Goal: Task Accomplishment & Management: Manage account settings

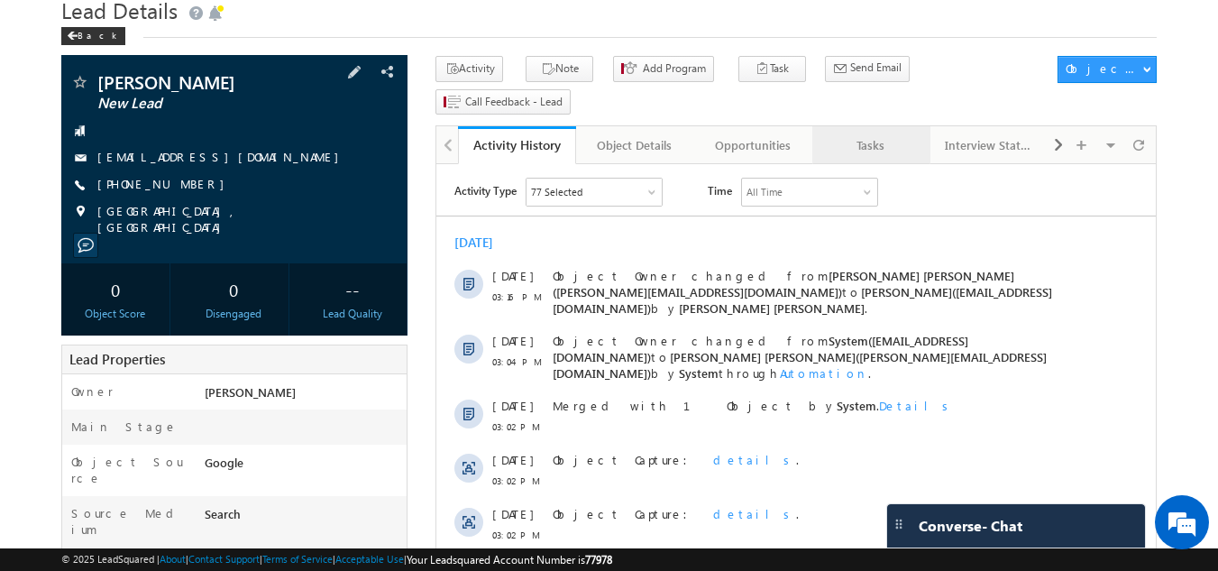
click at [849, 134] on div "Tasks" at bounding box center [870, 145] width 87 height 22
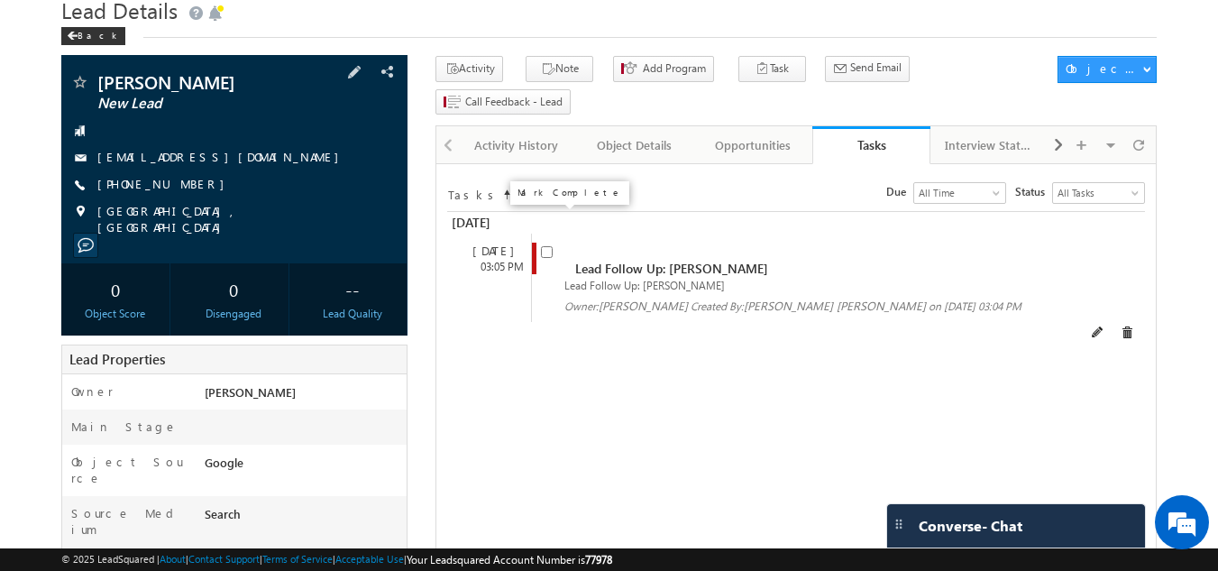
click at [546, 246] on input "checkbox" at bounding box center [547, 252] width 12 height 12
checkbox input "false"
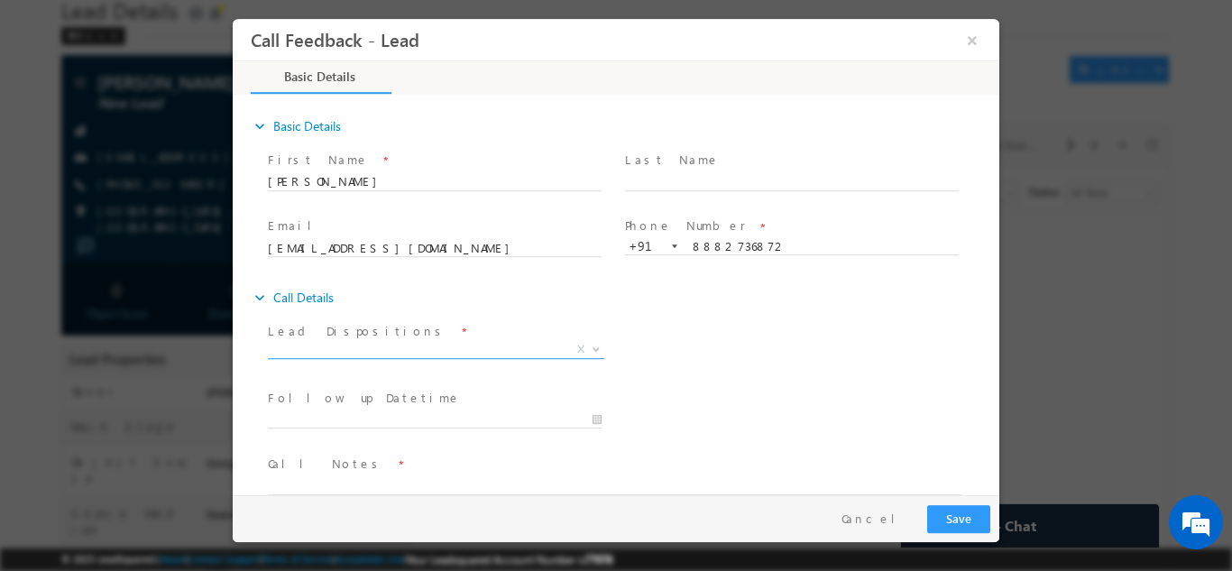
click at [402, 353] on span "X" at bounding box center [436, 349] width 336 height 18
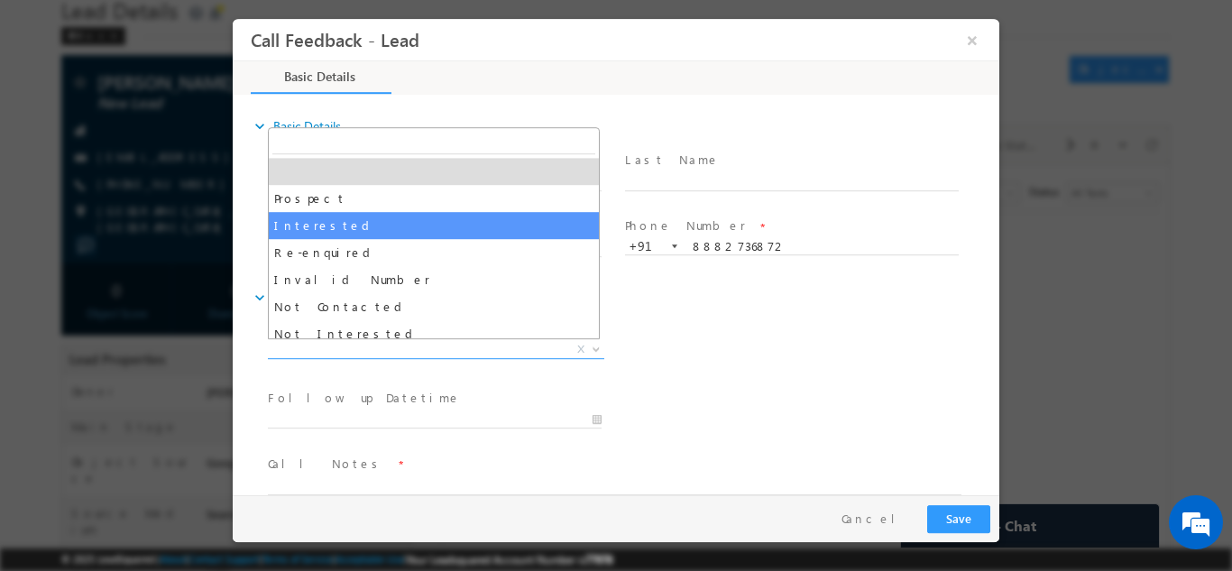
scroll to position [90, 0]
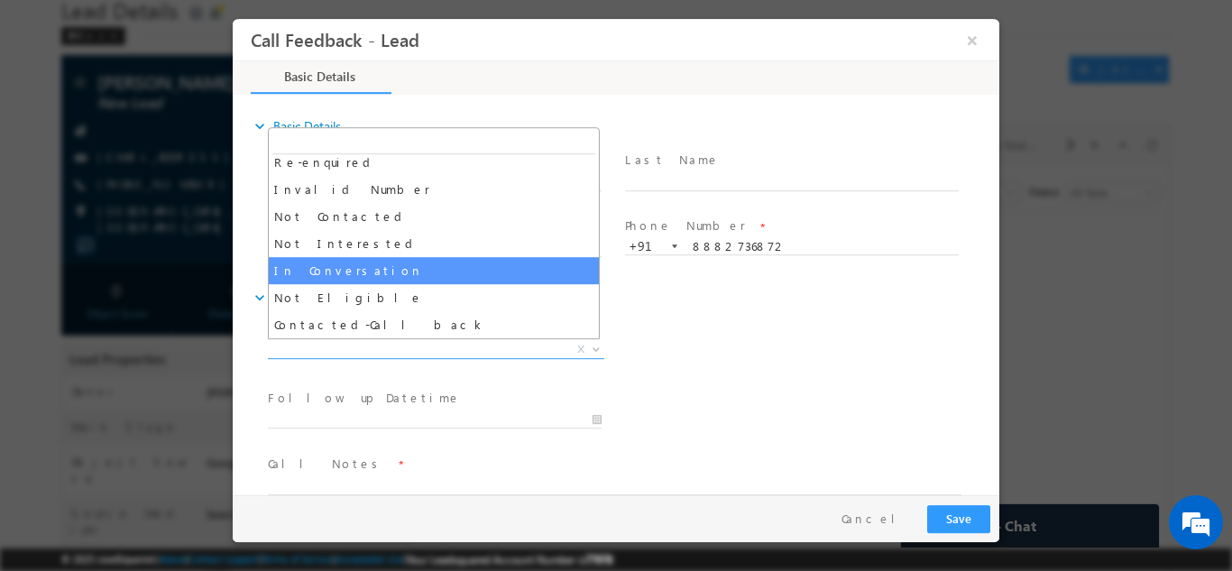
select select "In Conversation"
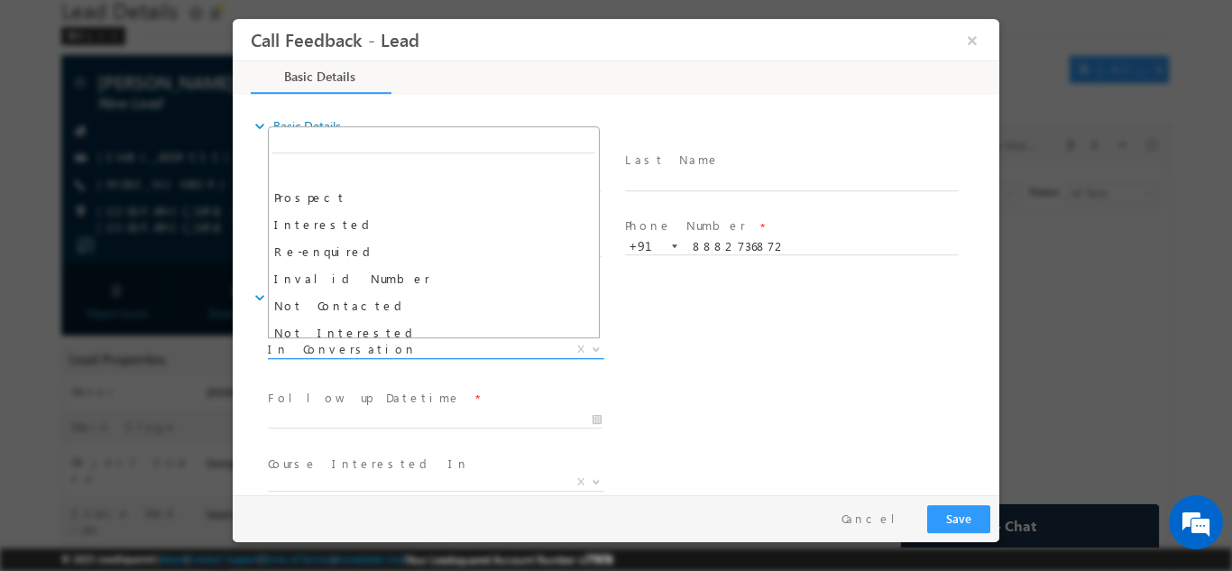
click at [361, 349] on span "In Conversation" at bounding box center [414, 348] width 293 height 16
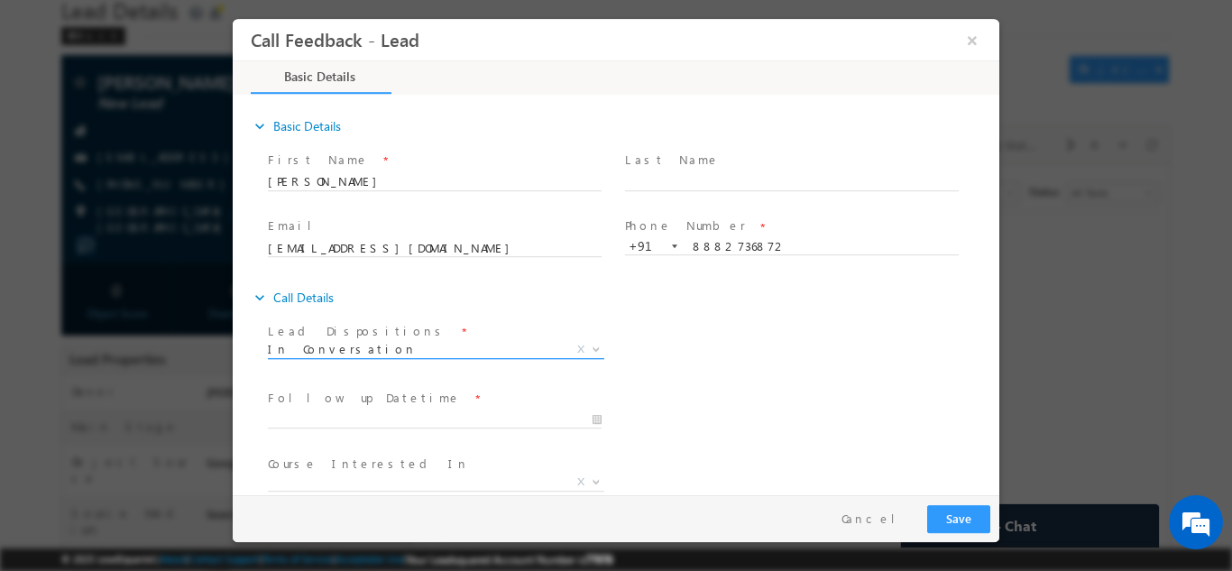
click at [361, 349] on span "In Conversation" at bounding box center [414, 348] width 293 height 16
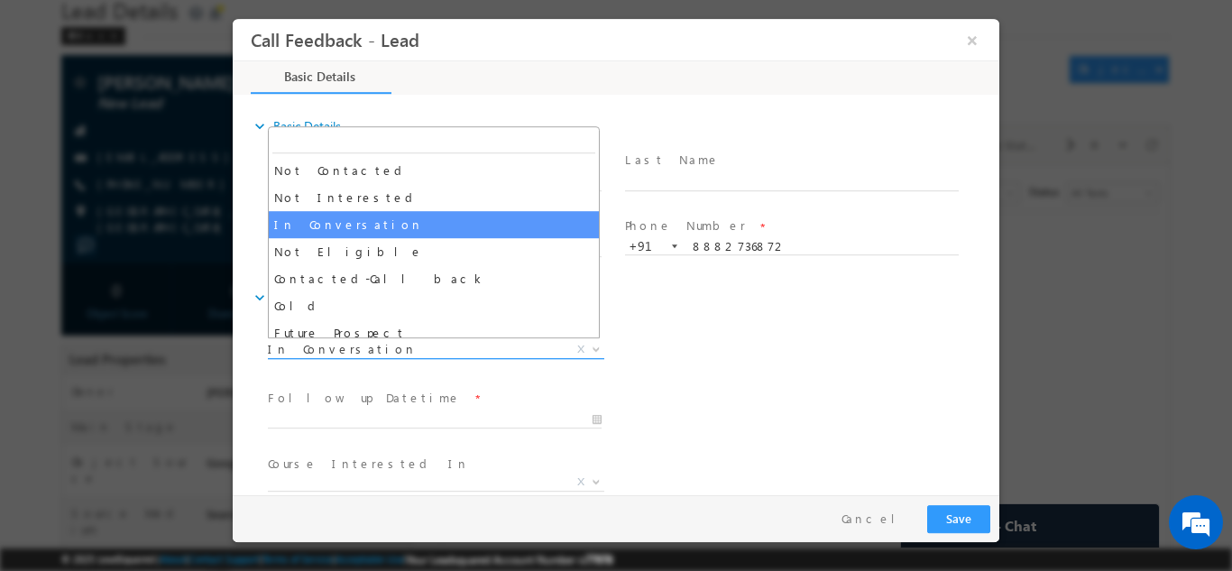
click at [361, 349] on span "In Conversation" at bounding box center [414, 348] width 293 height 16
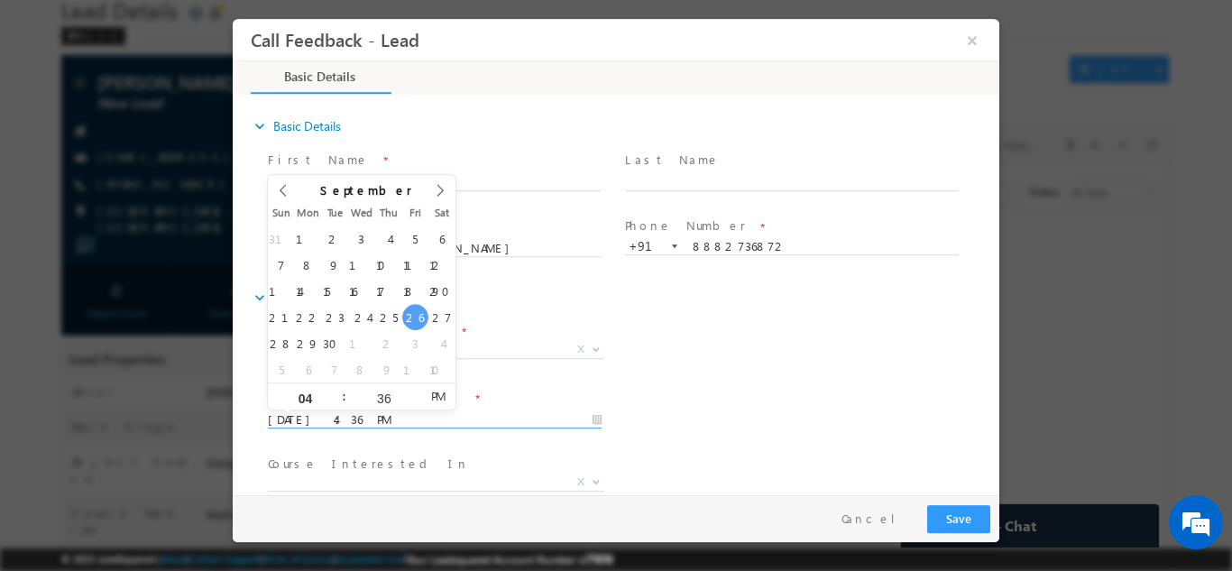
click at [372, 417] on input "[DATE] 4:36 PM" at bounding box center [435, 419] width 334 height 18
type input "[DATE] 4:36 PM"
click at [709, 386] on div "Follow up Datetime * [DATE] 4:36 PM Program Type * Long Term Short Term X" at bounding box center [631, 417] width 735 height 67
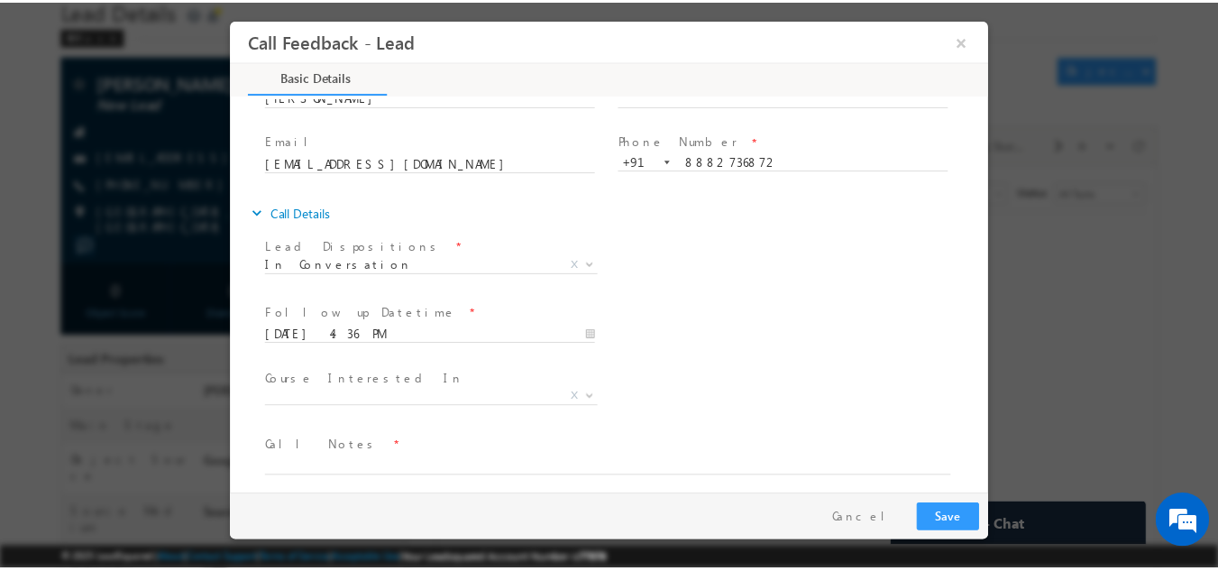
scroll to position [96, 0]
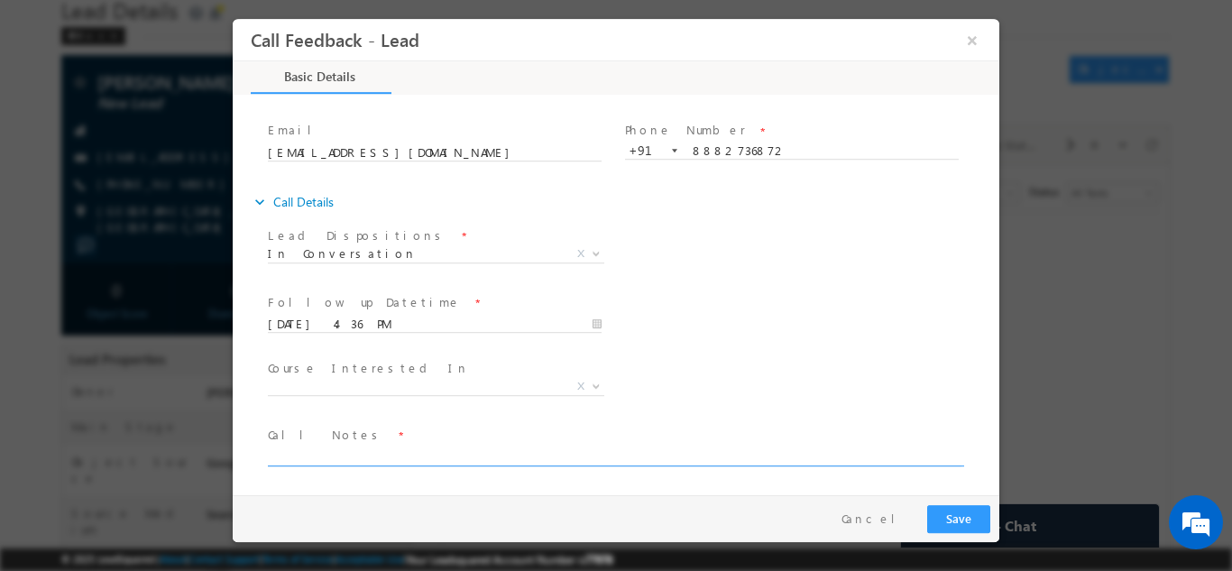
click at [366, 451] on textarea at bounding box center [614, 455] width 693 height 21
type textarea "c"
click at [395, 455] on textarea "3rd year cx, father - farmer" at bounding box center [614, 455] width 693 height 21
click at [445, 455] on textarea "3rd year cx, father - farmer" at bounding box center [614, 455] width 693 height 21
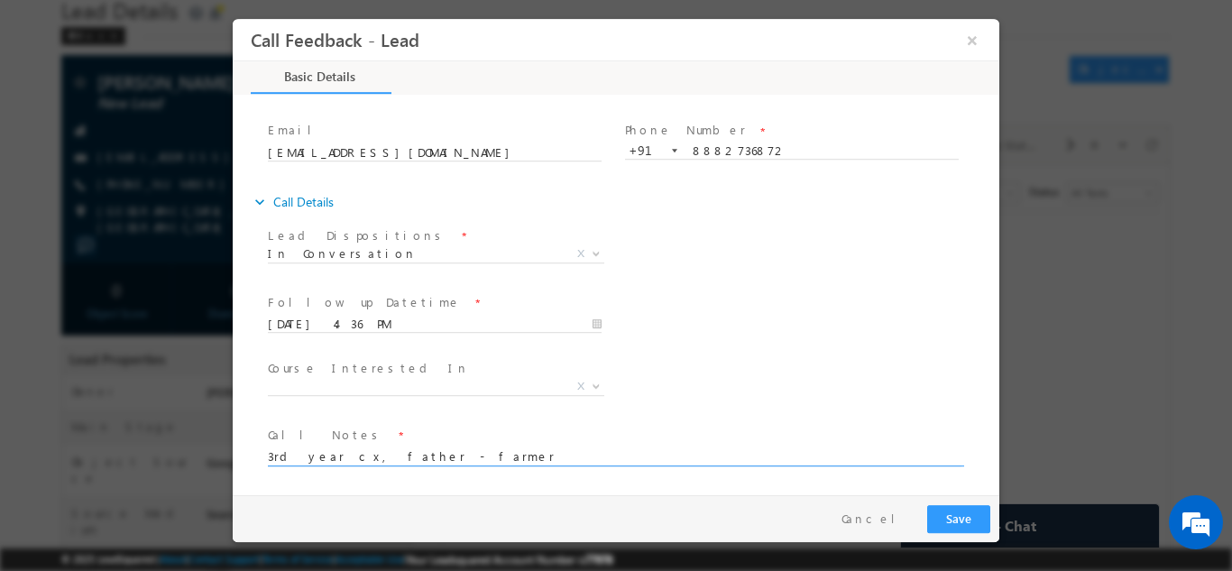
click at [327, 454] on textarea "3rd year cx, father - farmer" at bounding box center [614, 455] width 693 height 21
click at [578, 449] on textarea "3rd year cx, sent details, will discuss with father - farmer" at bounding box center [614, 455] width 693 height 21
type textarea "3rd year cx, sent details, will discuss with father - farmer ."
click at [967, 526] on button "Save" at bounding box center [958, 518] width 63 height 28
